Goal: Task Accomplishment & Management: Complete application form

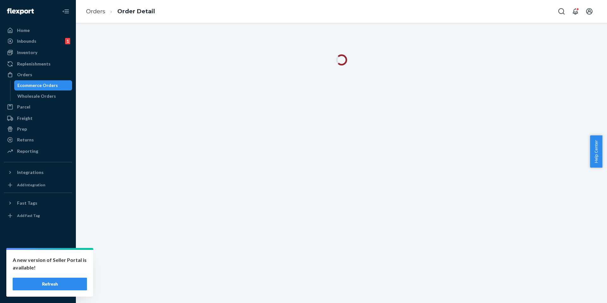
click at [72, 282] on button "Refresh" at bounding box center [50, 283] width 74 height 13
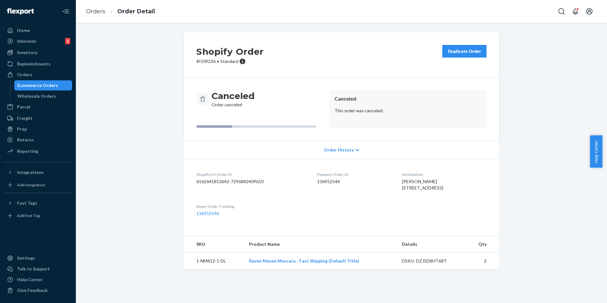
click at [50, 87] on div "Ecommerce Orders" at bounding box center [37, 85] width 40 height 6
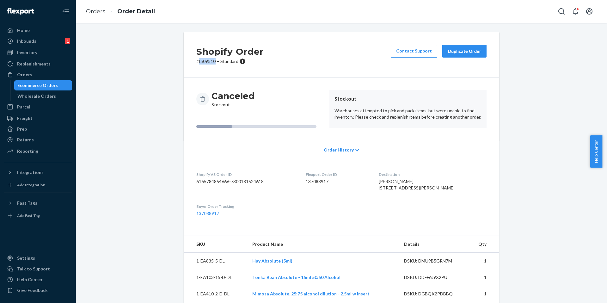
copy p "I509510"
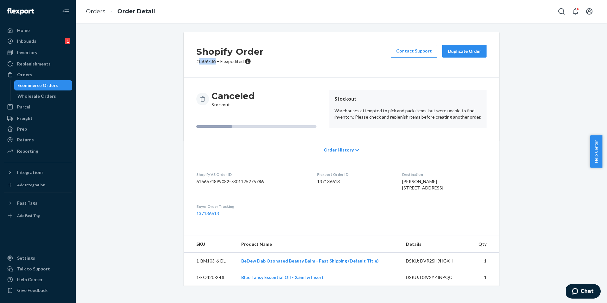
copy p "I509736"
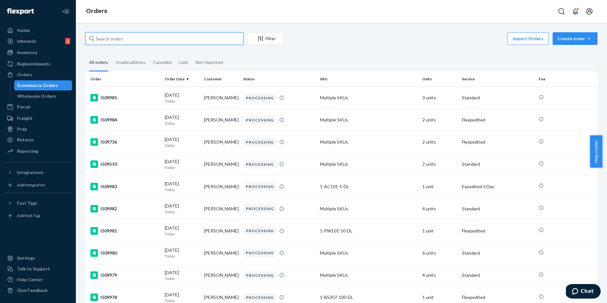
click at [115, 41] on input "text" at bounding box center [164, 38] width 158 height 13
paste input "I505781"
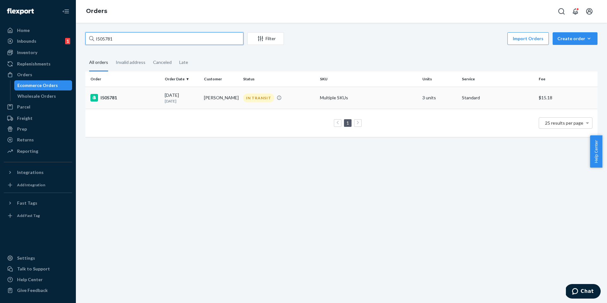
type input "I505781"
click at [106, 94] on div "I505781" at bounding box center [124, 98] width 69 height 8
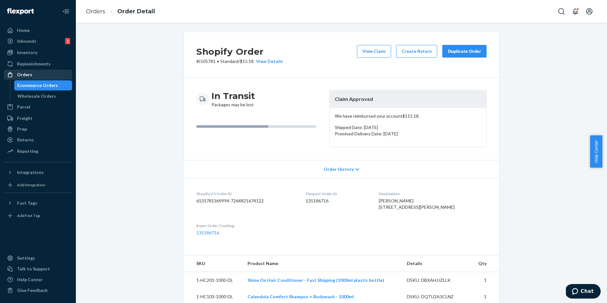
click at [53, 87] on div "Ecommerce Orders" at bounding box center [37, 85] width 40 height 6
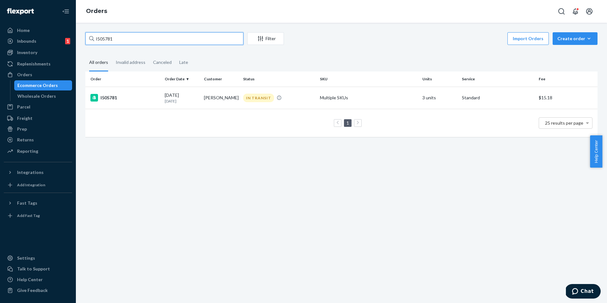
click at [119, 37] on input "I505781" at bounding box center [164, 38] width 158 height 13
paste input "8840"
type input "I508840"
click at [110, 98] on div "I508840" at bounding box center [124, 98] width 69 height 8
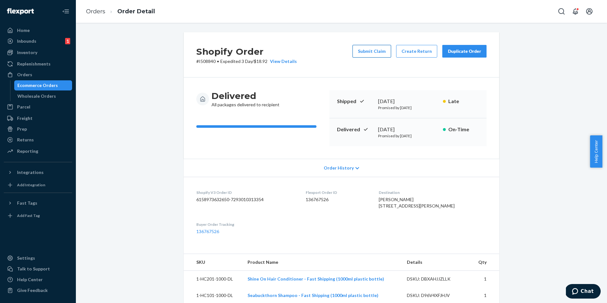
click at [354, 48] on button "Submit Claim" at bounding box center [371, 51] width 39 height 13
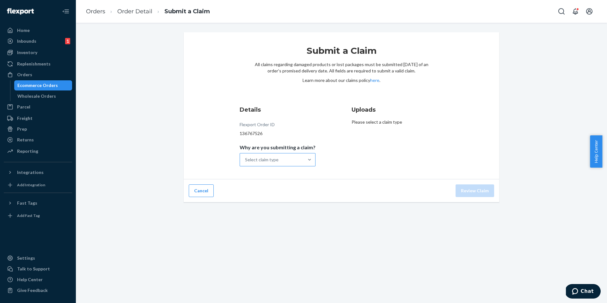
click at [262, 161] on div "Select claim type" at bounding box center [261, 159] width 33 height 6
click at [246, 161] on input "Why are you submitting a claim? Select claim type" at bounding box center [245, 159] width 1 height 6
click at [269, 190] on div "Order delivered damaged" at bounding box center [277, 187] width 73 height 13
click at [246, 163] on input "Why are you submitting a claim? option Order delivered damaged focused, 2 of 4.…" at bounding box center [245, 159] width 1 height 6
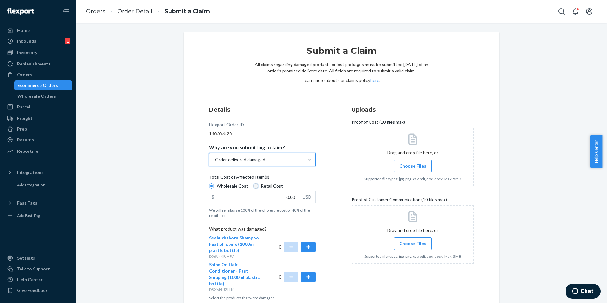
click at [254, 186] on input "Retail Cost" at bounding box center [255, 185] width 5 height 5
radio input "true"
radio input "false"
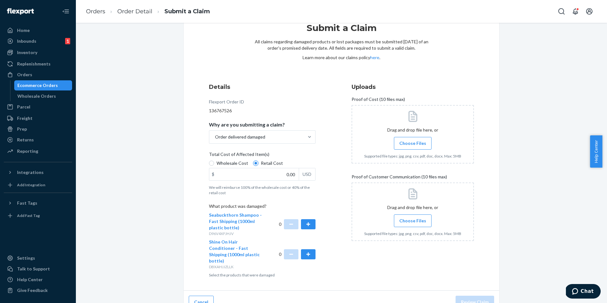
scroll to position [27, 0]
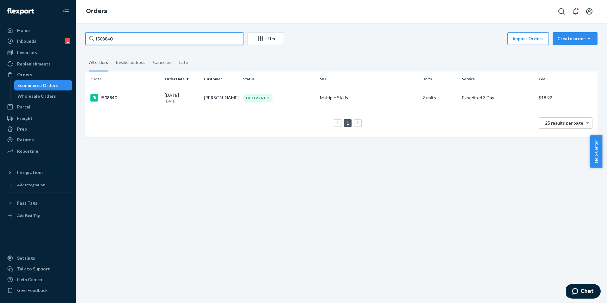
click at [122, 37] on input "I508840" at bounding box center [164, 38] width 158 height 13
paste input "7333"
type input "I507333"
click at [108, 97] on div "I507333" at bounding box center [124, 98] width 69 height 8
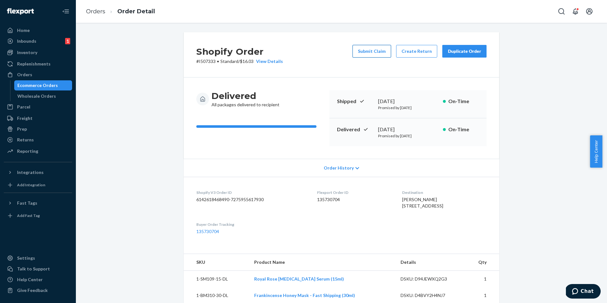
click at [361, 55] on button "Submit Claim" at bounding box center [371, 51] width 39 height 13
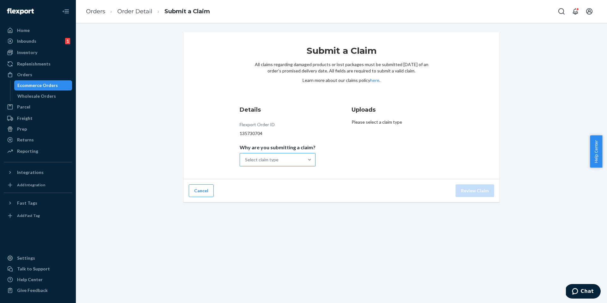
click at [285, 162] on div "Select claim type" at bounding box center [272, 159] width 64 height 13
click at [246, 162] on input "Why are you submitting a claim? Select claim type" at bounding box center [245, 159] width 1 height 6
click at [283, 215] on div "Missing product" at bounding box center [277, 213] width 73 height 13
click at [246, 163] on input "Why are you submitting a claim? option Missing product focused, 4 of 4. 4 resul…" at bounding box center [245, 159] width 1 height 6
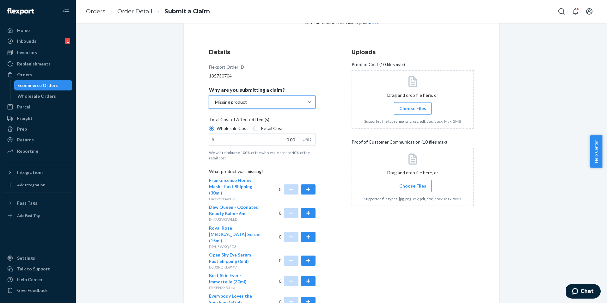
scroll to position [70, 0]
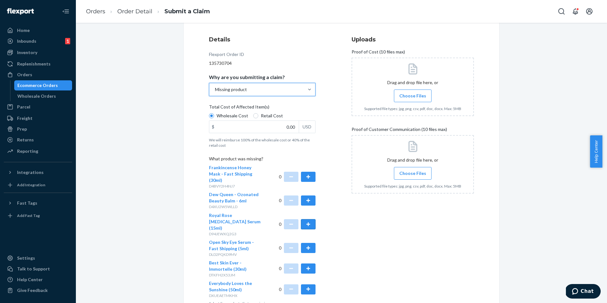
click at [309, 219] on button "button" at bounding box center [308, 224] width 15 height 10
click at [414, 95] on span "Choose Files" at bounding box center [412, 96] width 27 height 6
click at [413, 95] on input "Choose Files" at bounding box center [412, 95] width 0 height 7
click at [281, 124] on input "0.00" at bounding box center [253, 127] width 89 height 12
type input "102.00"
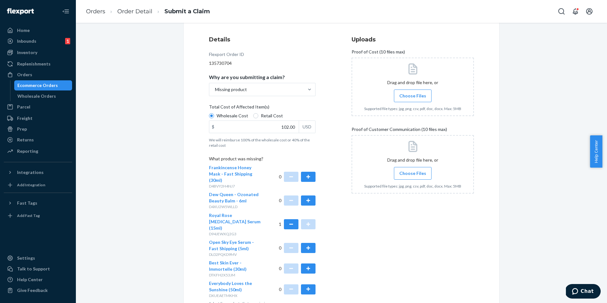
click at [404, 93] on span "Choose Files" at bounding box center [412, 96] width 27 height 6
click at [412, 93] on input "Choose Files" at bounding box center [412, 95] width 0 height 7
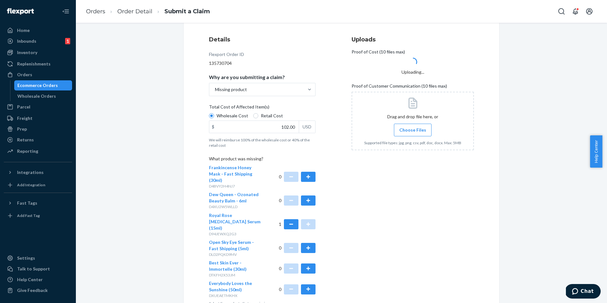
click at [400, 133] on span "Choose Files" at bounding box center [412, 130] width 27 height 6
click at [412, 133] on input "Choose Files" at bounding box center [412, 129] width 0 height 7
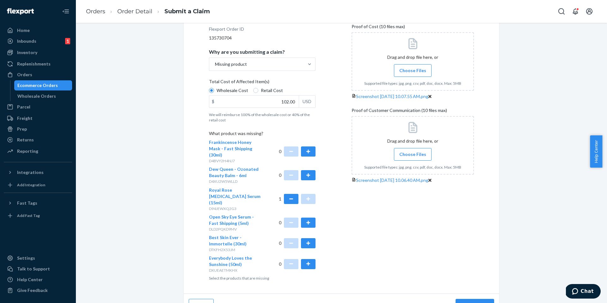
scroll to position [97, 0]
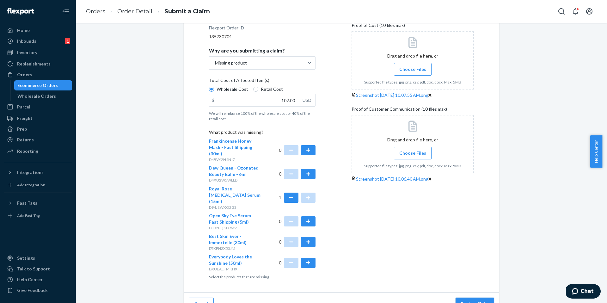
click at [472, 297] on button "Review Claim" at bounding box center [474, 303] width 39 height 13
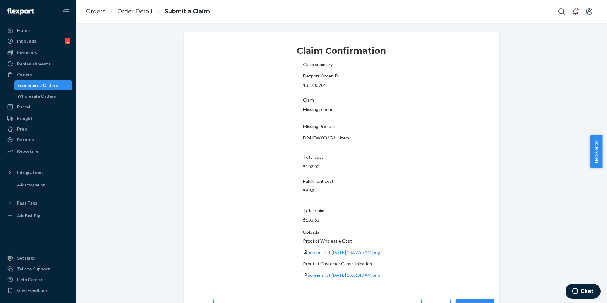
click at [472, 299] on button "Submit Claim" at bounding box center [474, 305] width 39 height 13
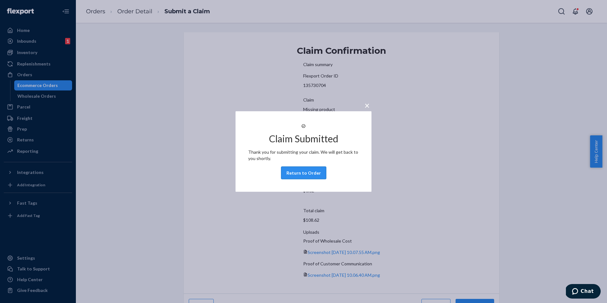
click at [301, 173] on button "Return to Order" at bounding box center [303, 173] width 45 height 13
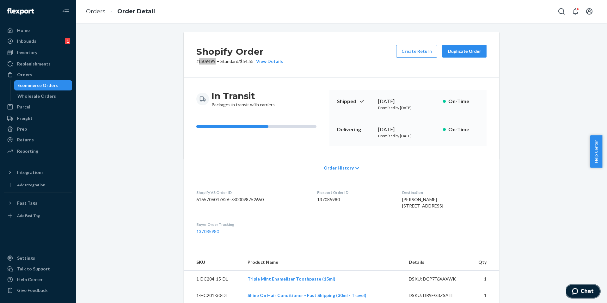
click at [595, 291] on button "Chat" at bounding box center [583, 291] width 36 height 15
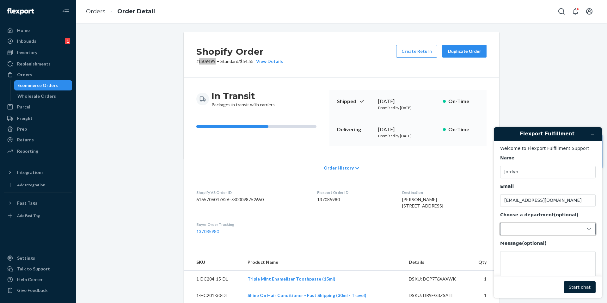
click at [521, 229] on div "-" at bounding box center [544, 229] width 80 height 6
click at [521, 252] on li "Messaging (Chat Team)" at bounding box center [546, 255] width 93 height 11
click at [521, 252] on textarea "Message (optional)" at bounding box center [547, 268] width 95 height 35
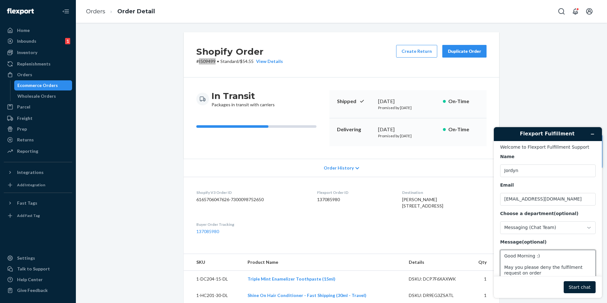
paste textarea "I509499"
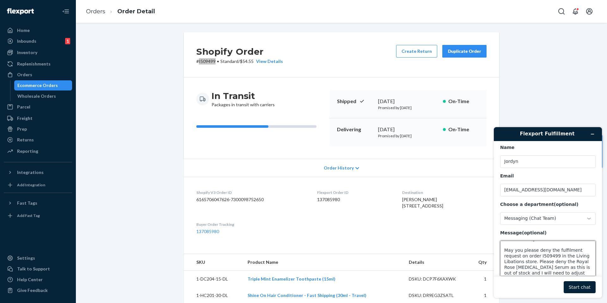
scroll to position [14, 0]
type textarea "Good Morning :) May you please deny the fulfilment request on order I509499 in …"
click at [566, 287] on button "Start chat" at bounding box center [579, 287] width 32 height 12
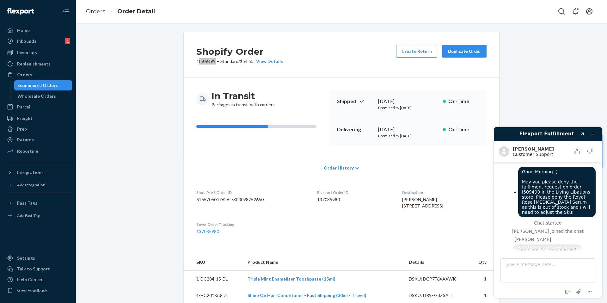
scroll to position [34, 0]
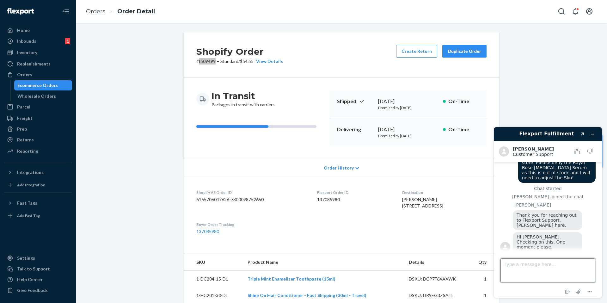
click at [527, 266] on textarea "Type a message here..." at bounding box center [547, 270] width 95 height 24
type textarea "Perfect, thank you!"
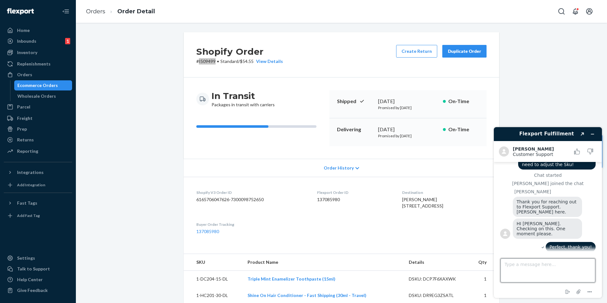
scroll to position [80, 0]
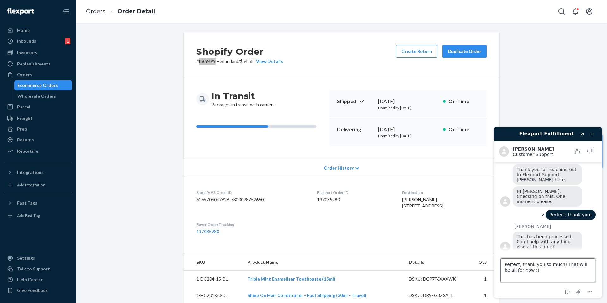
type textarea "Perfect, thank you so much! That will be all for now :)"
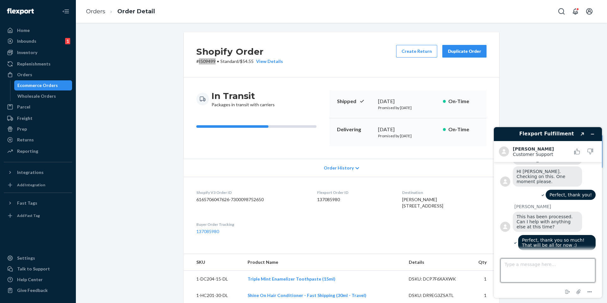
scroll to position [131, 0]
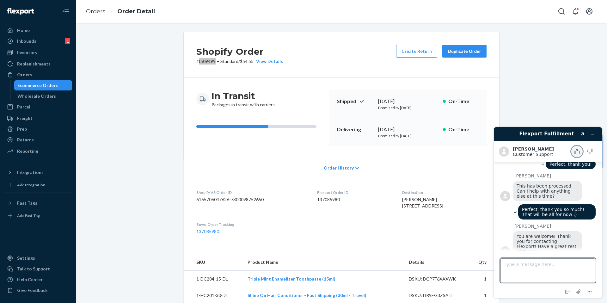
click at [576, 152] on icon "Rate this chat as good" at bounding box center [577, 152] width 6 height 6
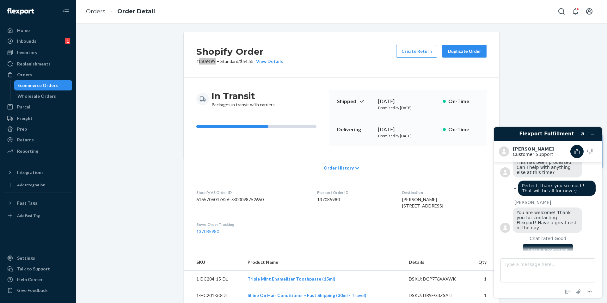
click at [552, 244] on button "Leave a comment" at bounding box center [548, 250] width 50 height 12
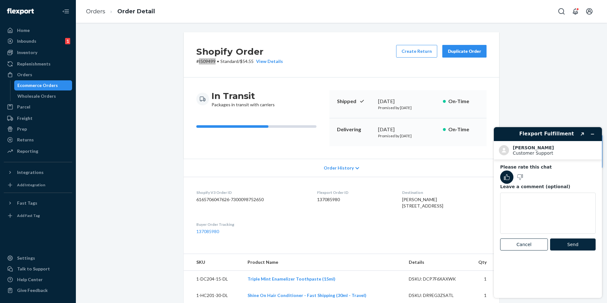
click at [567, 242] on button "Send" at bounding box center [573, 244] width 46 height 12
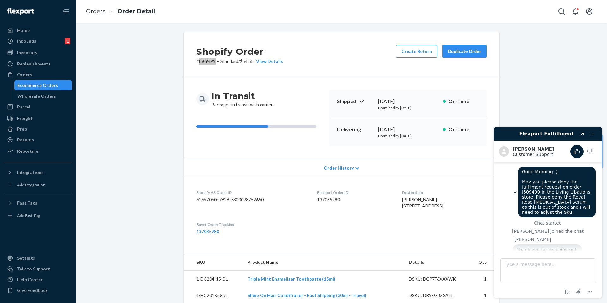
scroll to position [163, 0]
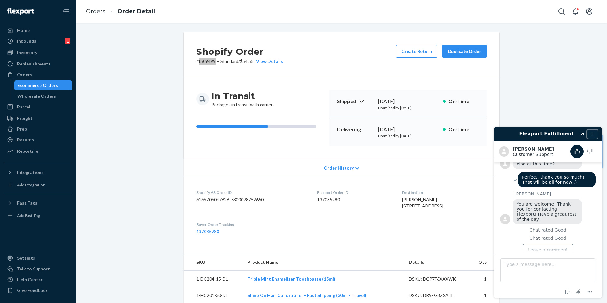
click at [593, 135] on icon "Minimize widget" at bounding box center [592, 134] width 4 height 4
